Goal: Information Seeking & Learning: Learn about a topic

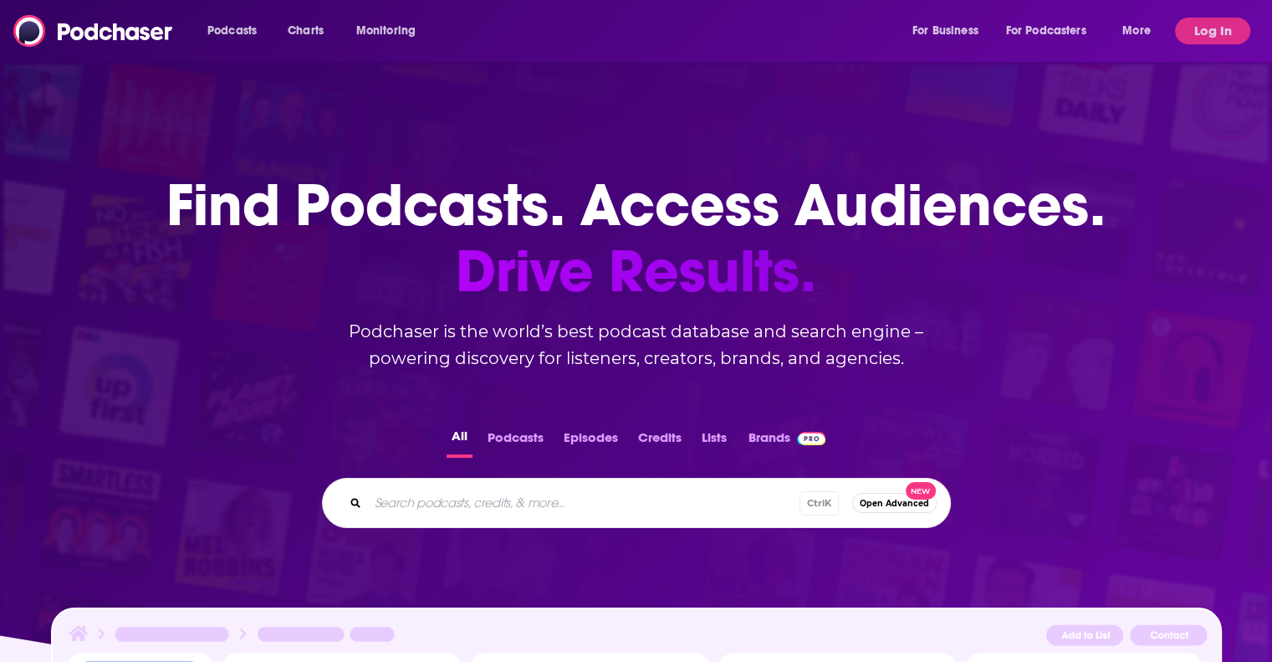
click at [1202, 18] on button "Log In" at bounding box center [1212, 31] width 75 height 27
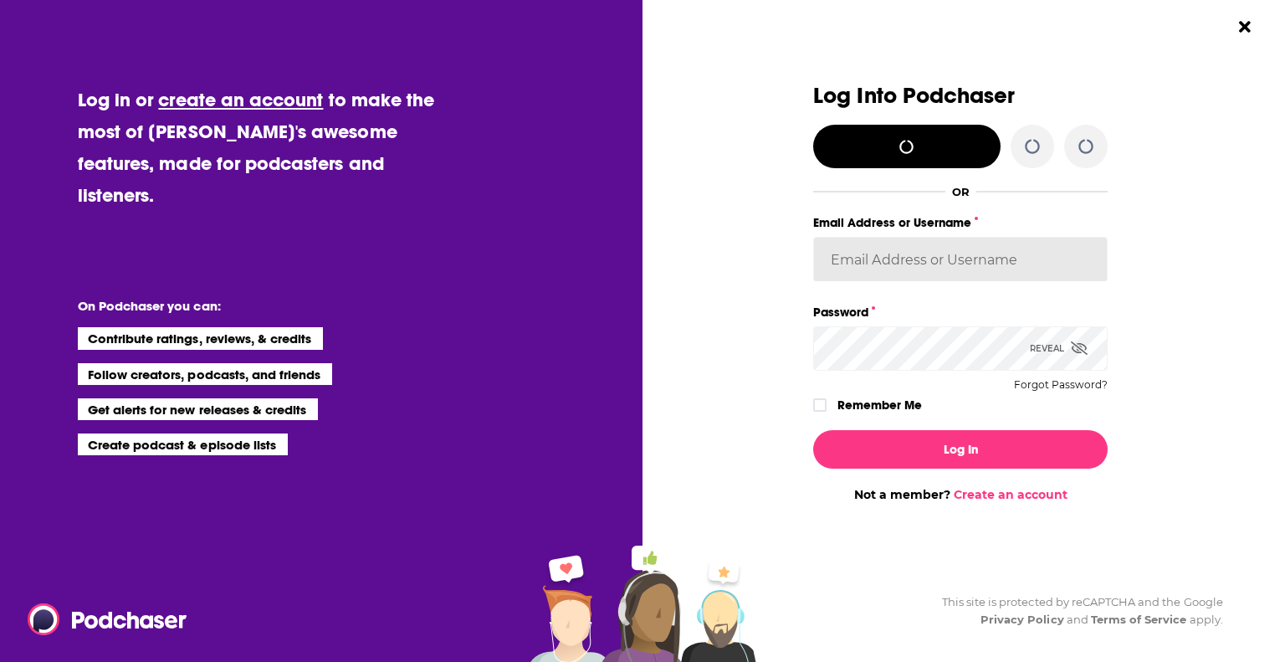
type input "[EMAIL_ADDRESS][DOMAIN_NAME]"
click at [819, 408] on icon "Dialog" at bounding box center [820, 405] width 10 height 10
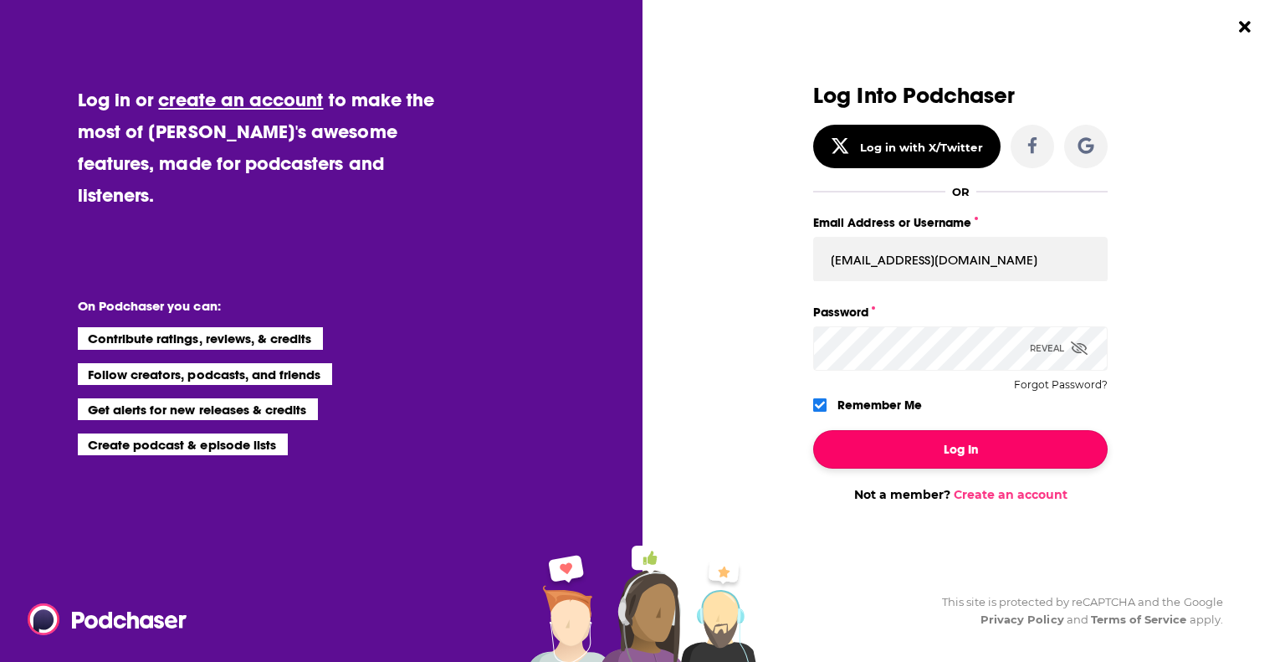
click at [891, 452] on button "Log In" at bounding box center [960, 449] width 294 height 38
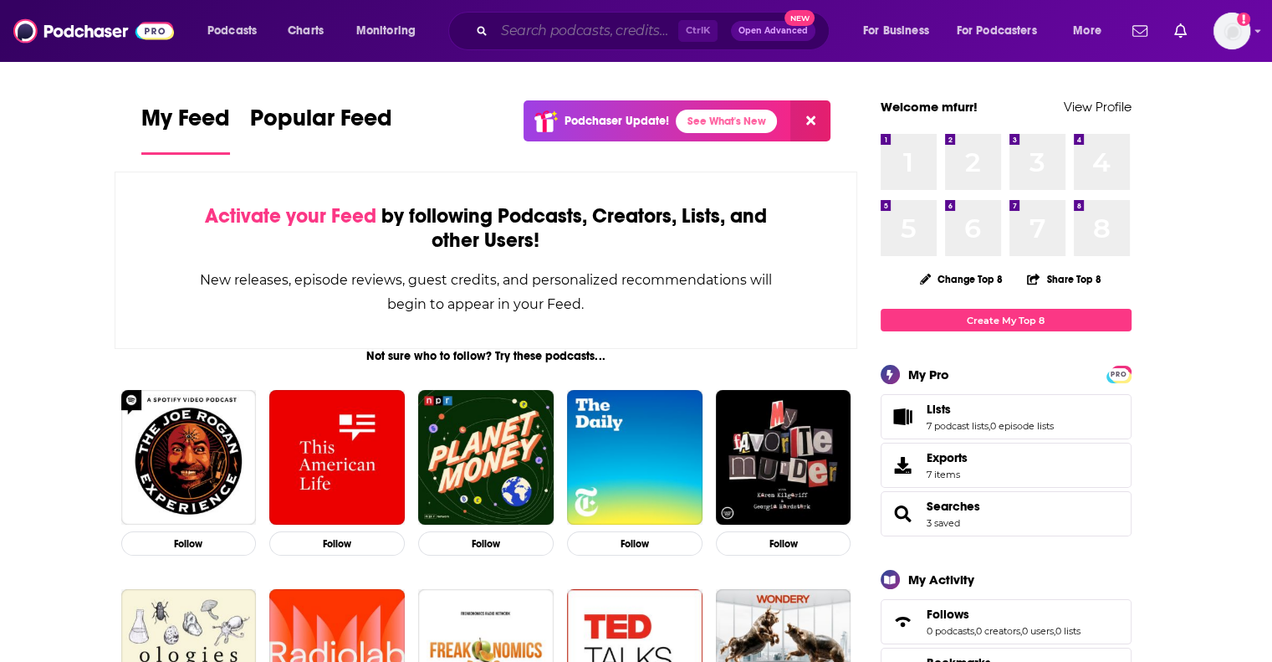
click at [504, 31] on input "Search podcasts, credits, & more..." at bounding box center [586, 31] width 184 height 27
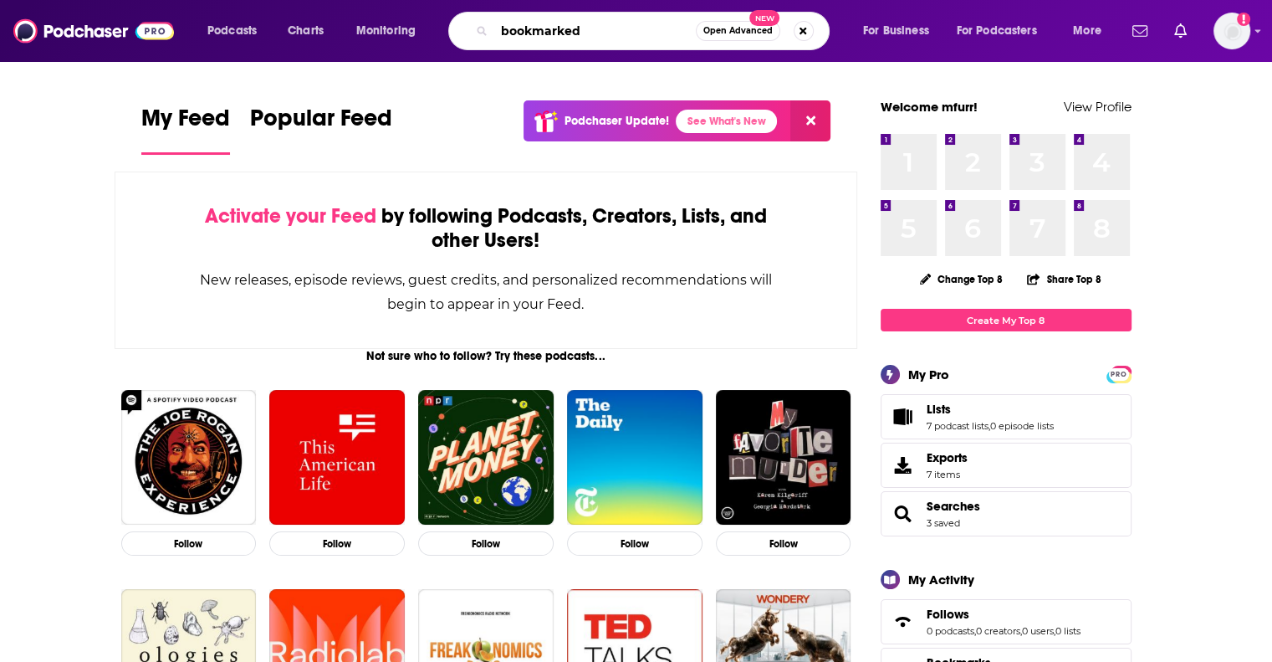
type input "bookmarked"
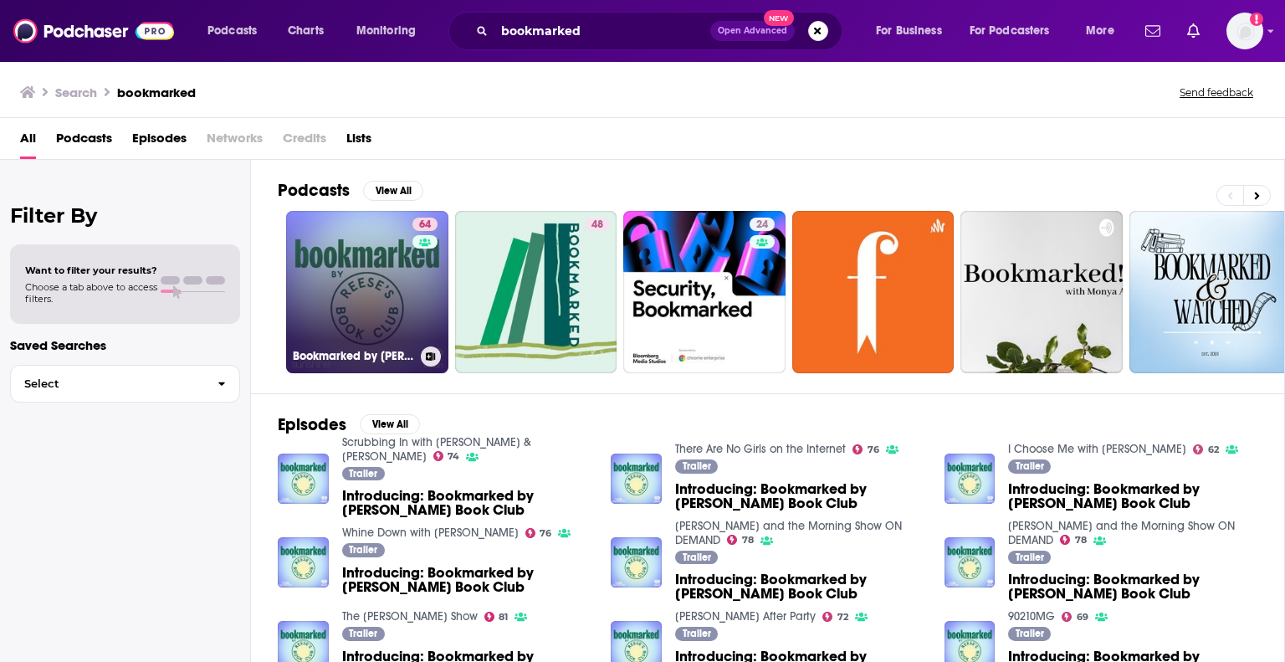
click at [343, 299] on link "64 Bookmarked by [PERSON_NAME] Book Club" at bounding box center [367, 292] width 162 height 162
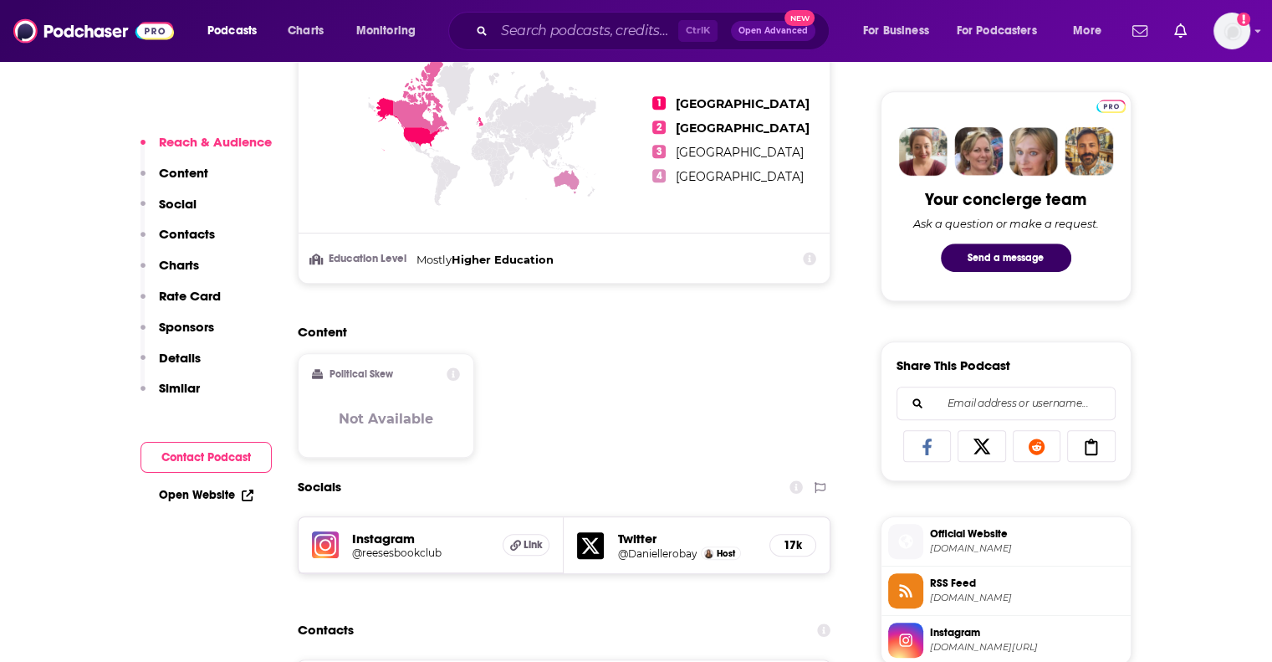
scroll to position [769, 0]
